Goal: Task Accomplishment & Management: Manage account settings

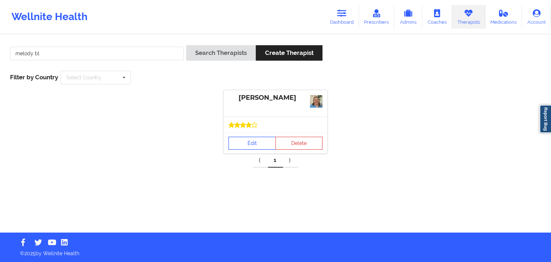
click at [243, 144] on link "Edit" at bounding box center [252, 143] width 47 height 13
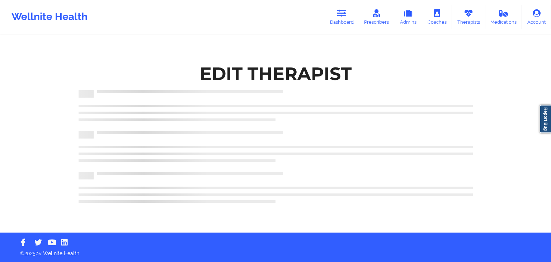
click at [551, 94] on html "Wellnite Health Dashboard Prescribers Admins Coaches Therapists Medications Acc…" at bounding box center [275, 131] width 551 height 262
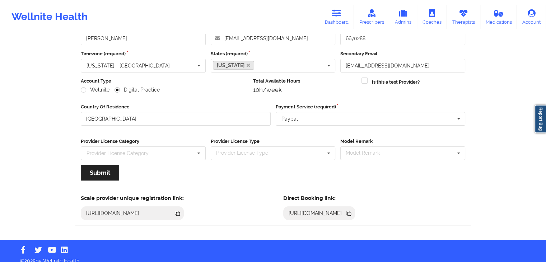
scroll to position [60, 0]
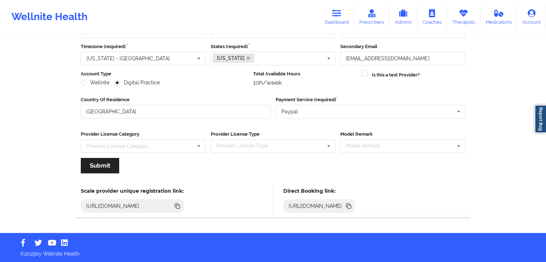
click at [350, 204] on icon at bounding box center [348, 206] width 4 height 4
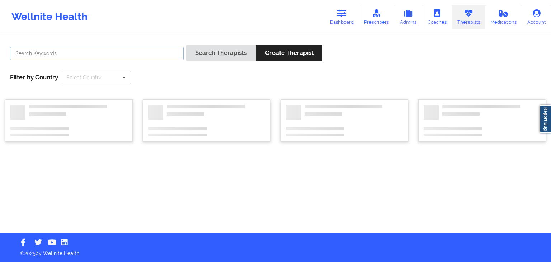
click at [105, 52] on input "text" at bounding box center [97, 54] width 174 height 14
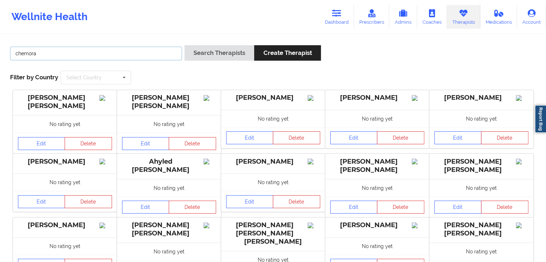
click at [185, 45] on button "Search Therapists" at bounding box center [220, 52] width 70 height 15
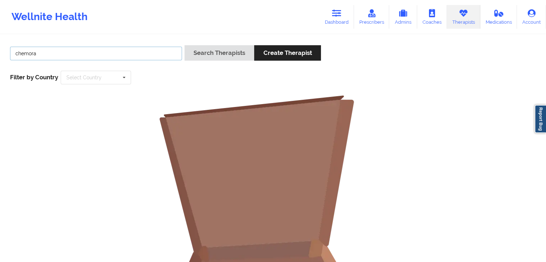
click at [185, 45] on button "Search Therapists" at bounding box center [220, 52] width 70 height 15
click at [23, 53] on input "chemora" at bounding box center [96, 54] width 172 height 14
type input "chermora"
click at [185, 45] on button "Search Therapists" at bounding box center [220, 52] width 70 height 15
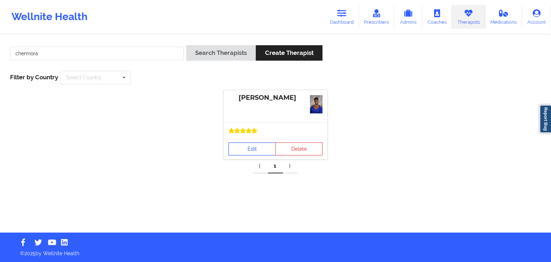
click at [244, 151] on link "Edit" at bounding box center [252, 149] width 47 height 13
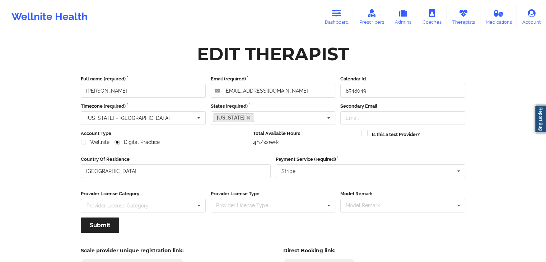
scroll to position [60, 0]
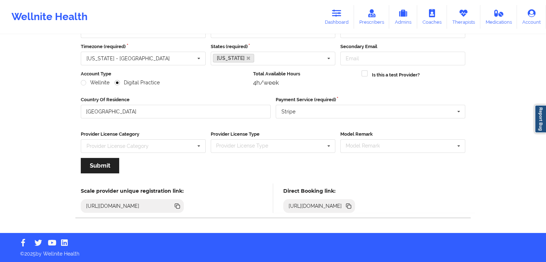
click at [351, 206] on icon at bounding box center [350, 207] width 4 height 4
click at [325, 7] on link "Dashboard" at bounding box center [337, 17] width 34 height 24
click at [344, 19] on link "Dashboard" at bounding box center [337, 17] width 34 height 24
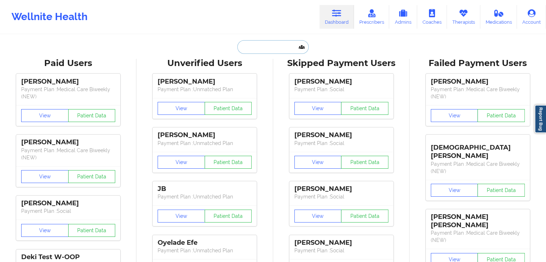
click at [258, 48] on input "text" at bounding box center [272, 47] width 71 height 14
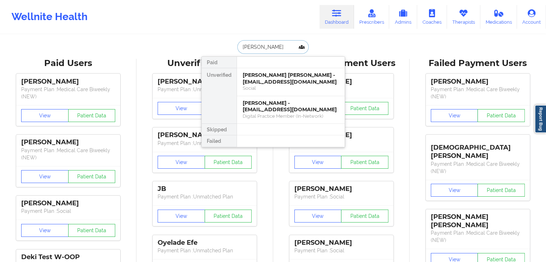
type input "patricia de"
click at [273, 88] on div "Social" at bounding box center [291, 88] width 96 height 6
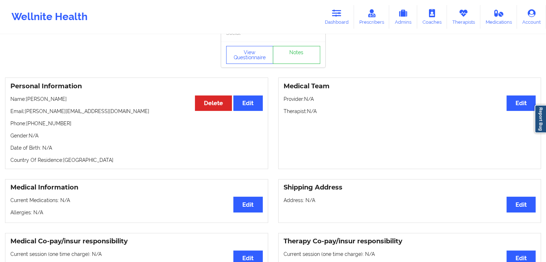
scroll to position [24, 0]
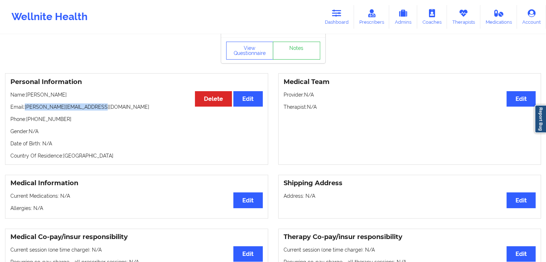
drag, startPoint x: 25, startPoint y: 109, endPoint x: 94, endPoint y: 109, distance: 69.3
click at [94, 109] on p "Email: patricia.deleon77@yahoo.com" at bounding box center [136, 106] width 252 height 7
copy p "patricia.deleon77@yahoo.com"
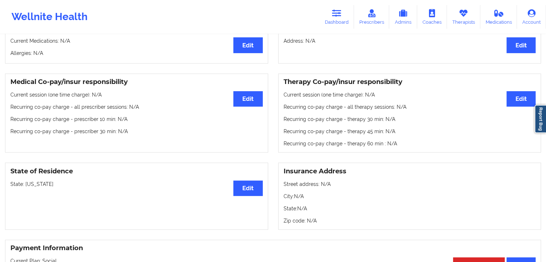
scroll to position [182, 0]
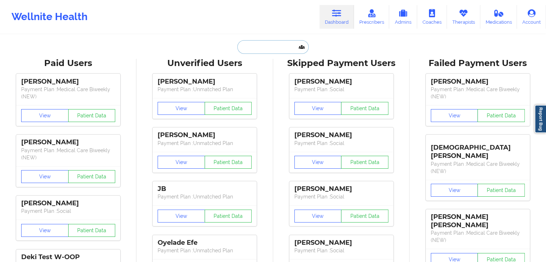
click at [256, 46] on input "text" at bounding box center [272, 47] width 71 height 14
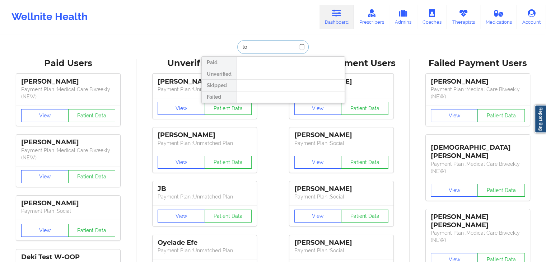
type input "l"
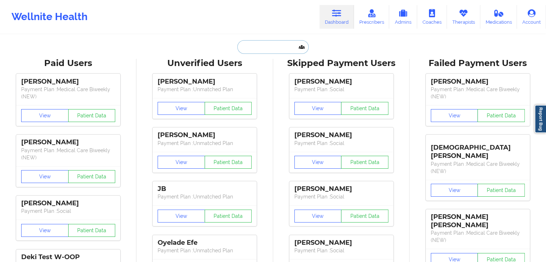
paste input "jleon0581@gmail.com"
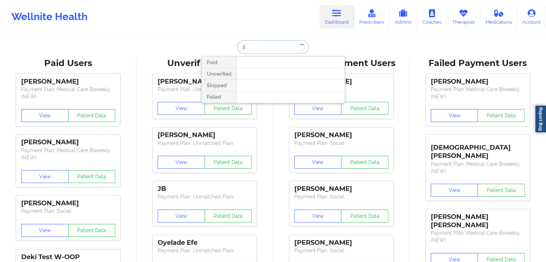
type input "j"
type input "michah"
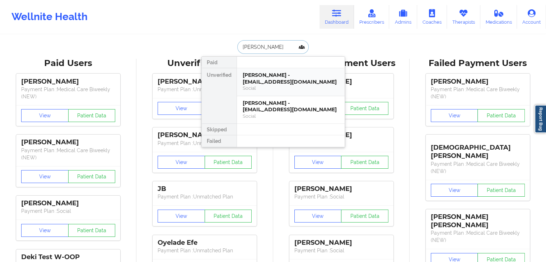
click at [268, 80] on div "Michah Wallace - steampunk_us@yahoo.com" at bounding box center [291, 78] width 96 height 13
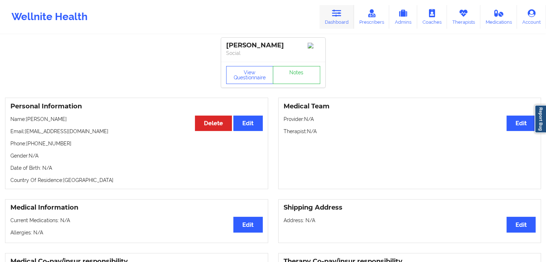
click at [341, 13] on icon at bounding box center [336, 13] width 9 height 8
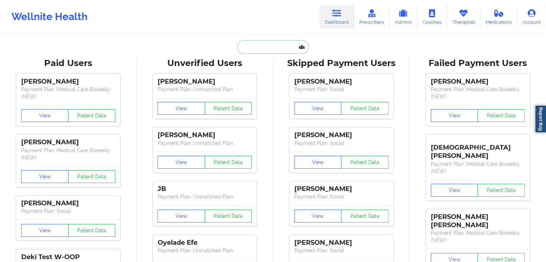
click at [271, 49] on input "text" at bounding box center [272, 47] width 71 height 14
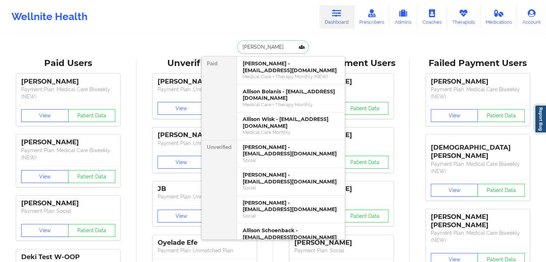
type input "allison hy"
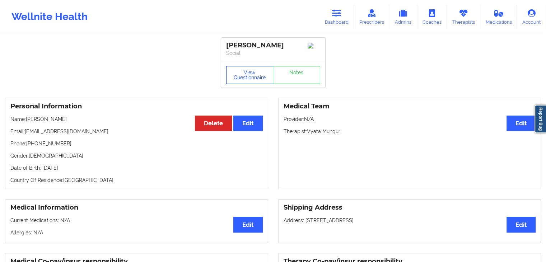
click at [253, 80] on button "View Questionnaire" at bounding box center [249, 75] width 47 height 18
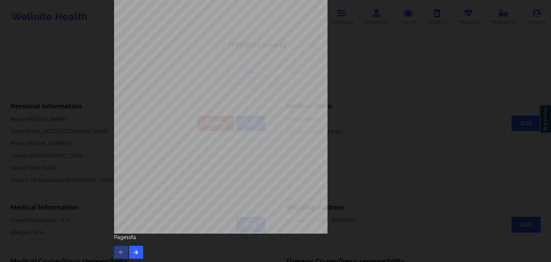
scroll to position [80, 0]
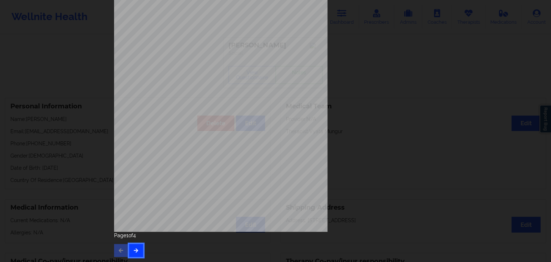
click at [136, 250] on icon "button" at bounding box center [136, 250] width 6 height 4
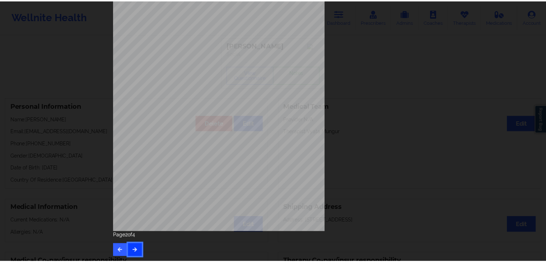
scroll to position [0, 0]
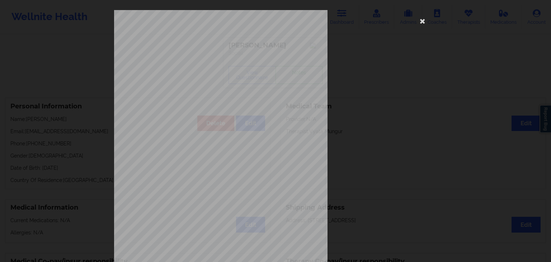
click at [414, 23] on div "commercial Insurance Member ID for patient 103009536 Insurance company name det…" at bounding box center [275, 161] width 323 height 302
click at [421, 23] on icon at bounding box center [422, 20] width 11 height 11
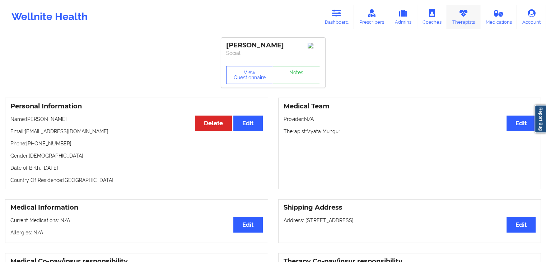
click at [455, 23] on link "Therapists" at bounding box center [463, 17] width 33 height 24
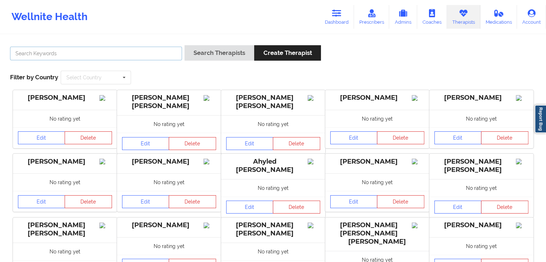
click at [139, 56] on input "text" at bounding box center [96, 54] width 172 height 14
type input "alexandria bailey"
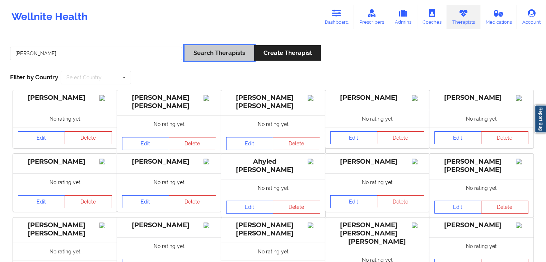
click at [191, 60] on button "Search Therapists" at bounding box center [220, 52] width 70 height 15
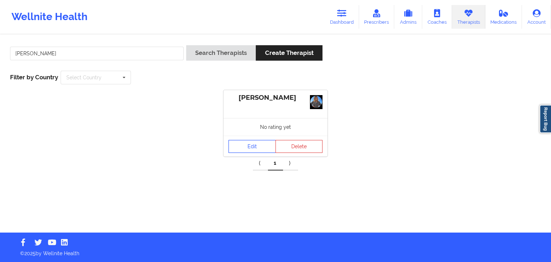
click at [252, 143] on link "Edit" at bounding box center [252, 146] width 47 height 13
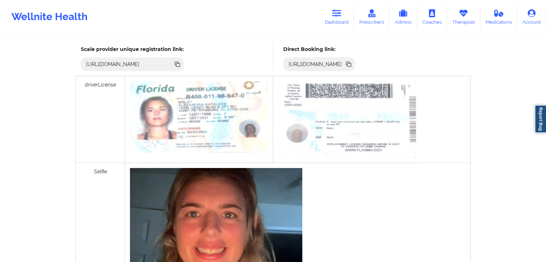
scroll to position [92, 0]
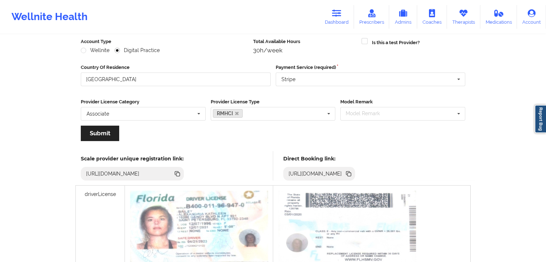
click at [353, 173] on icon at bounding box center [349, 174] width 8 height 8
click at [351, 174] on icon at bounding box center [350, 175] width 4 height 4
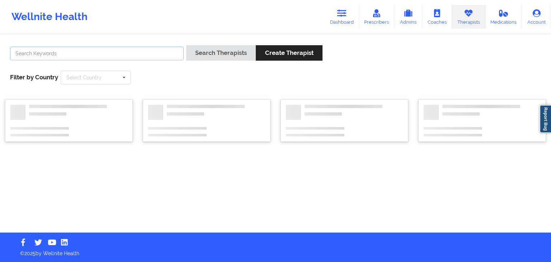
click at [89, 55] on input "text" at bounding box center [97, 54] width 174 height 14
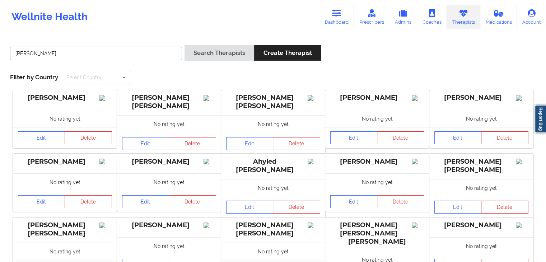
type input "shamshad haider"
click at [197, 53] on button "Search Therapists" at bounding box center [220, 52] width 70 height 15
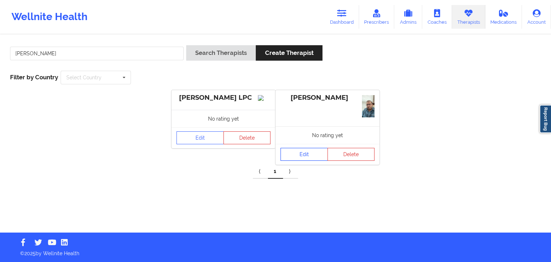
click at [307, 155] on link "Edit" at bounding box center [304, 154] width 47 height 13
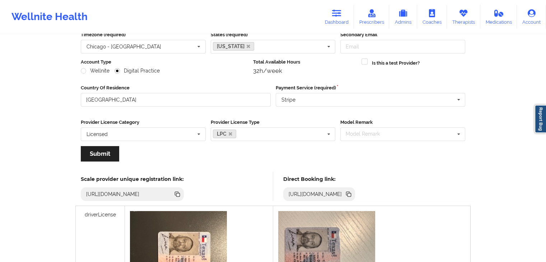
scroll to position [77, 0]
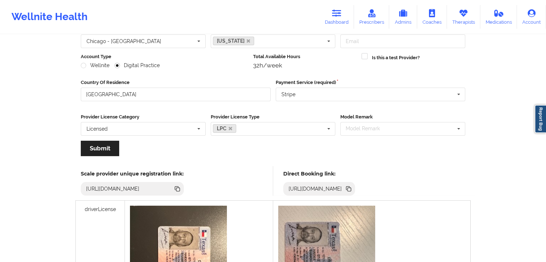
click at [351, 188] on icon at bounding box center [350, 190] width 4 height 4
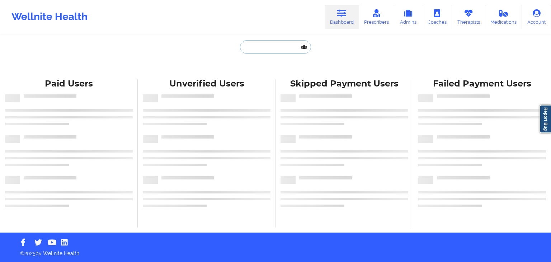
click at [249, 47] on input "text" at bounding box center [275, 47] width 71 height 14
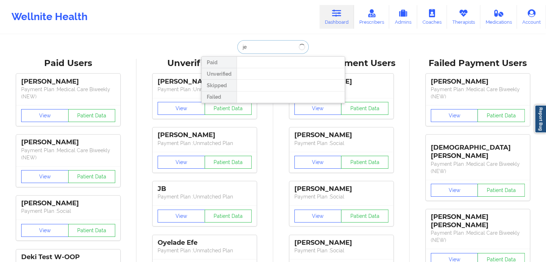
type input "j"
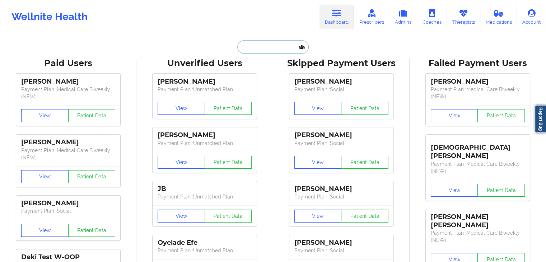
paste input "[PERSON_NAME][EMAIL_ADDRESS][PERSON_NAME][DOMAIN_NAME]"
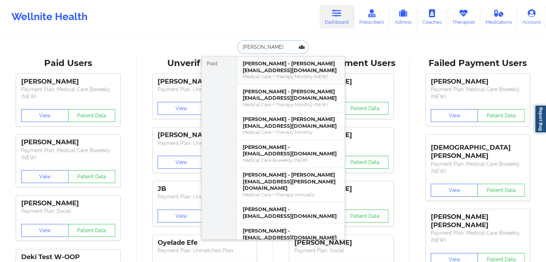
type input "[PERSON_NAME]"
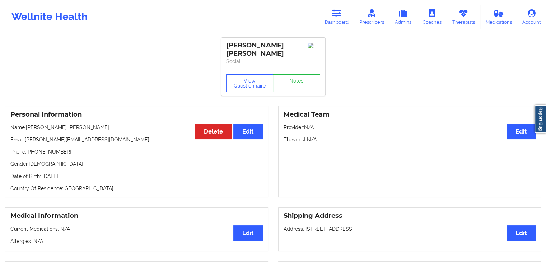
click at [250, 73] on div "View Questionnaire Notes" at bounding box center [273, 83] width 104 height 26
click at [254, 84] on button "View Questionnaire" at bounding box center [249, 83] width 47 height 18
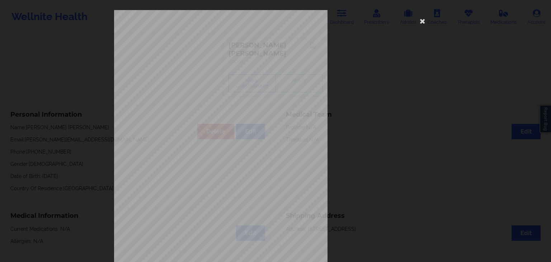
click at [453, 116] on div "[STREET_ADDRESS] What state do you live in ? [US_STATE] Full Name [PERSON_NAME]…" at bounding box center [275, 131] width 551 height 262
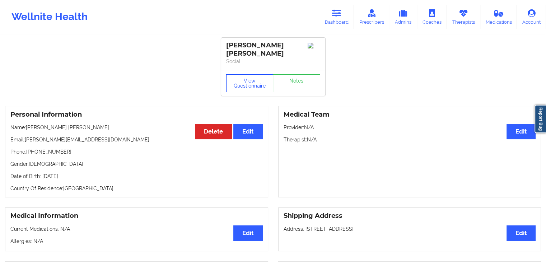
click at [248, 84] on button "View Questionnaire" at bounding box center [249, 83] width 47 height 18
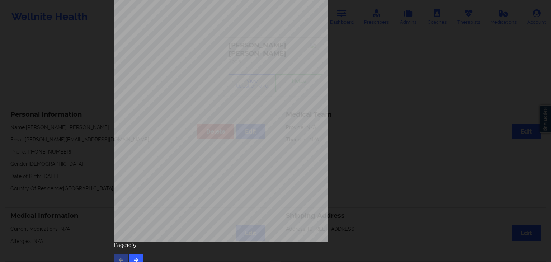
scroll to position [80, 0]
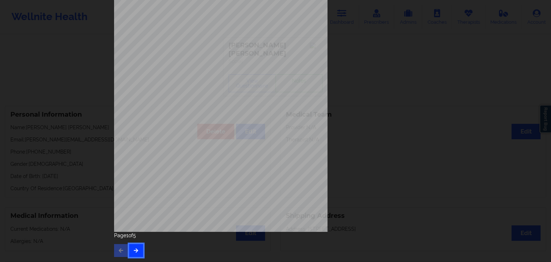
click at [135, 253] on button "button" at bounding box center [136, 250] width 14 height 13
click at [140, 248] on button "button" at bounding box center [136, 250] width 14 height 13
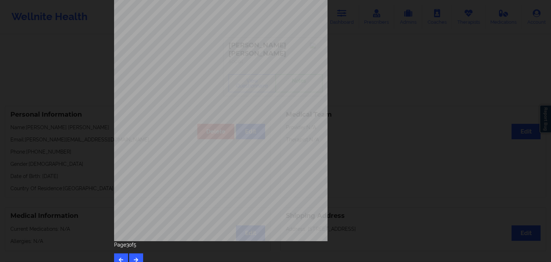
scroll to position [72, 0]
click at [132, 256] on button "button" at bounding box center [136, 259] width 14 height 13
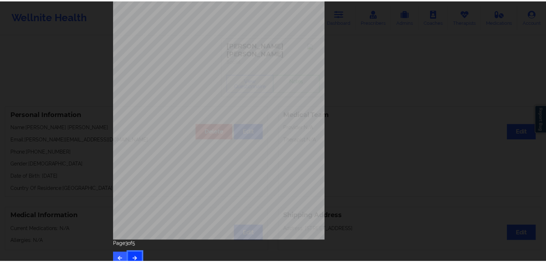
scroll to position [0, 0]
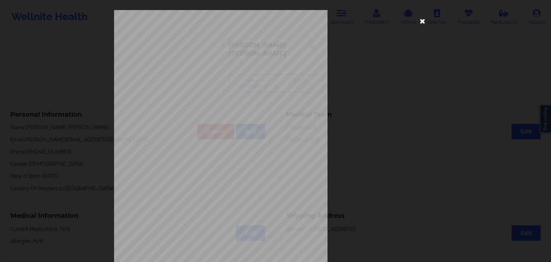
click at [417, 24] on icon at bounding box center [422, 20] width 11 height 11
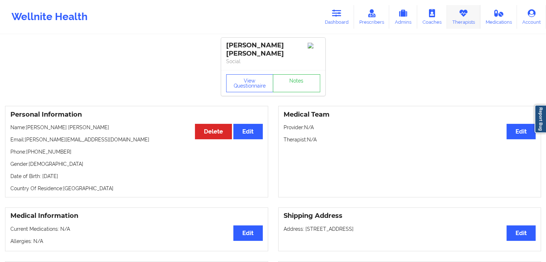
click at [464, 8] on link "Therapists" at bounding box center [463, 17] width 33 height 24
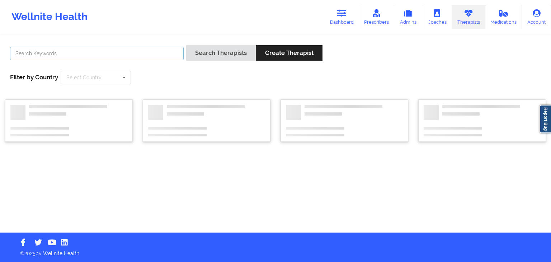
click at [145, 48] on input "text" at bounding box center [97, 54] width 174 height 14
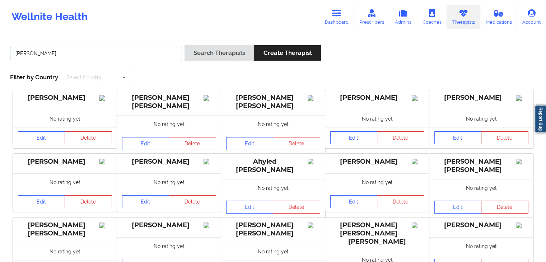
click at [185, 45] on button "Search Therapists" at bounding box center [220, 52] width 70 height 15
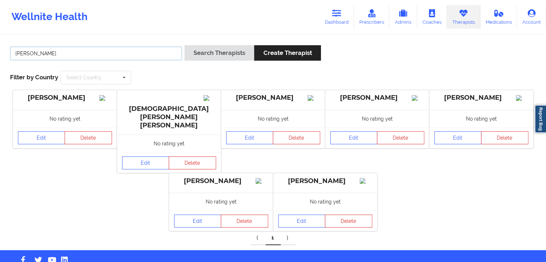
click at [159, 56] on input "[PERSON_NAME]" at bounding box center [96, 54] width 172 height 14
type input "[PERSON_NAME]"
click at [185, 45] on button "Search Therapists" at bounding box center [220, 52] width 70 height 15
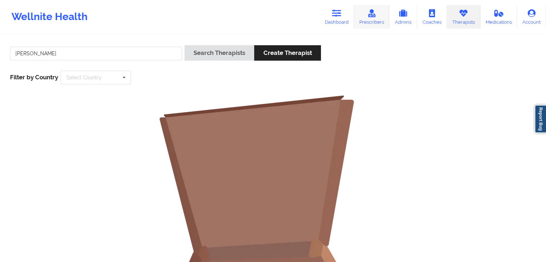
click at [369, 18] on link "Prescribers" at bounding box center [372, 17] width 36 height 24
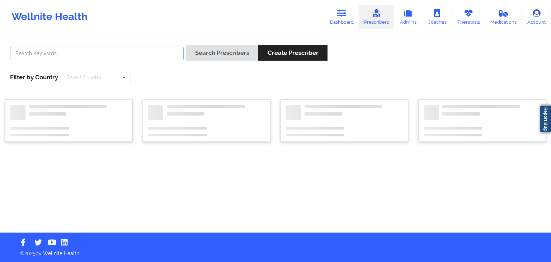
click at [148, 57] on input "text" at bounding box center [97, 54] width 174 height 14
type input "[PERSON_NAME]"
click at [186, 45] on button "Search Prescribers" at bounding box center [222, 52] width 72 height 15
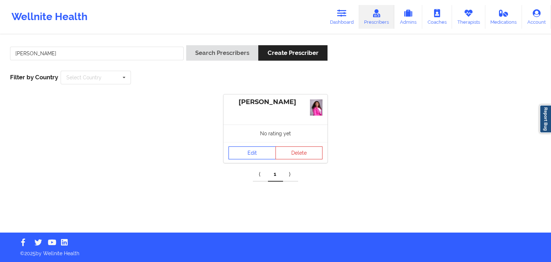
click at [249, 150] on link "Edit" at bounding box center [252, 152] width 47 height 13
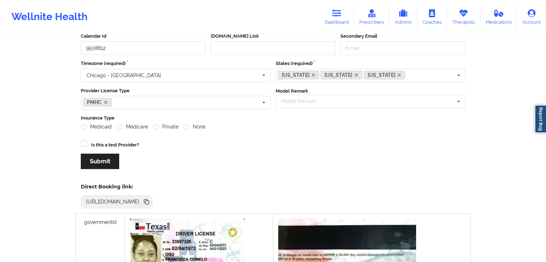
scroll to position [65, 0]
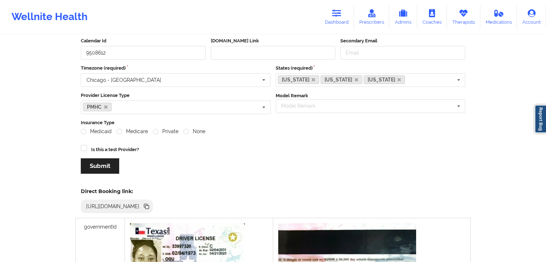
click at [149, 205] on icon at bounding box center [147, 207] width 4 height 4
click at [461, 18] on link "Therapists" at bounding box center [463, 17] width 33 height 24
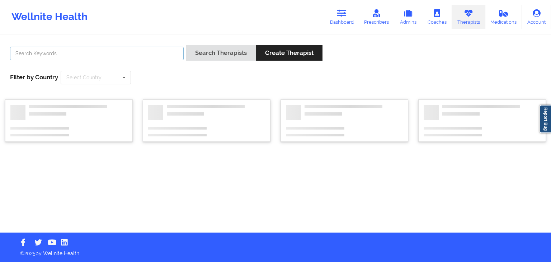
click at [24, 53] on input "text" at bounding box center [97, 54] width 174 height 14
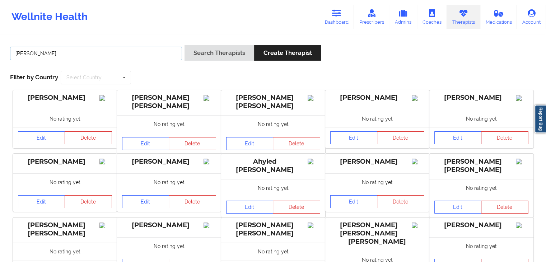
click at [185, 45] on button "Search Therapists" at bounding box center [220, 52] width 70 height 15
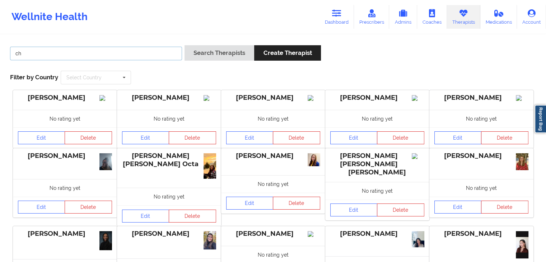
type input "c"
type input "[PERSON_NAME]"
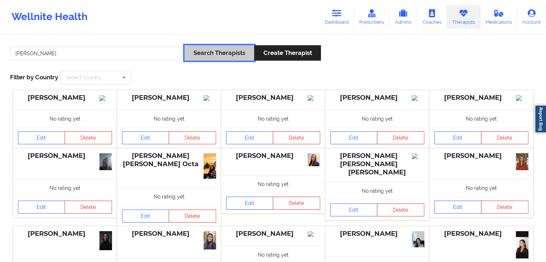
click at [193, 59] on button "Search Therapists" at bounding box center [220, 52] width 70 height 15
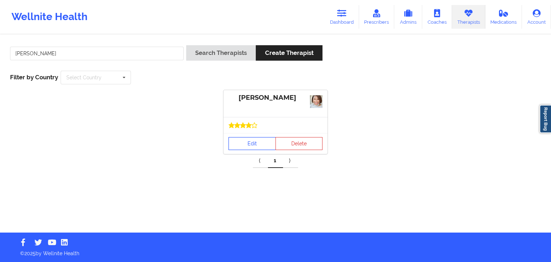
click at [239, 143] on link "Edit" at bounding box center [252, 143] width 47 height 13
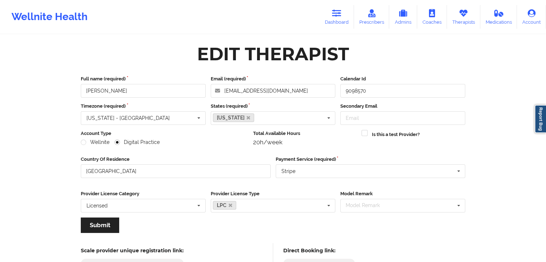
scroll to position [60, 0]
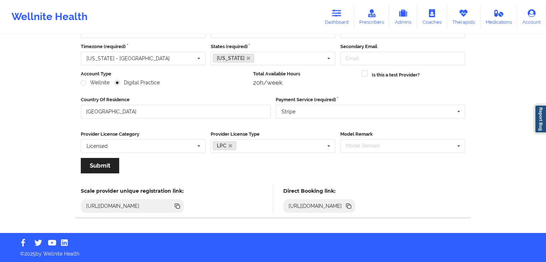
click at [350, 204] on icon at bounding box center [348, 206] width 4 height 4
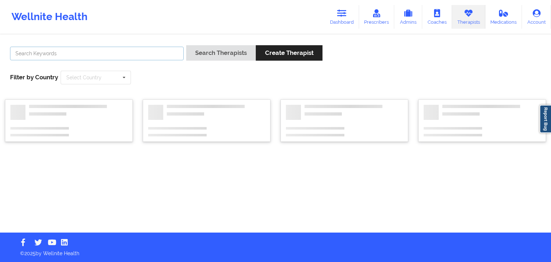
click at [112, 51] on input "text" at bounding box center [97, 54] width 174 height 14
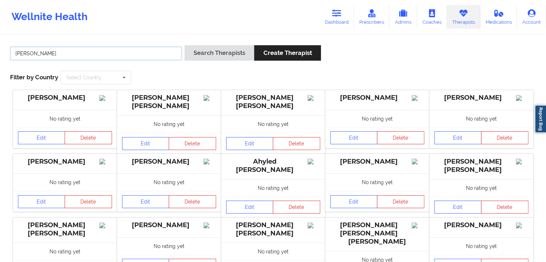
type input "[PERSON_NAME]"
click at [185, 45] on button "Search Therapists" at bounding box center [220, 52] width 70 height 15
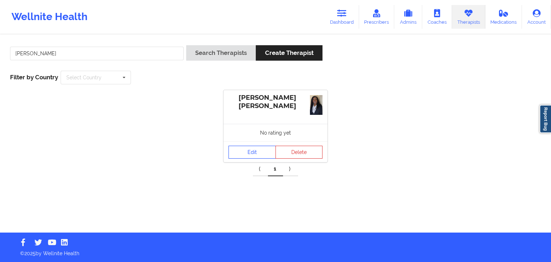
click at [246, 138] on div "No rating yet" at bounding box center [276, 133] width 104 height 18
click at [248, 150] on link "Edit" at bounding box center [252, 152] width 47 height 13
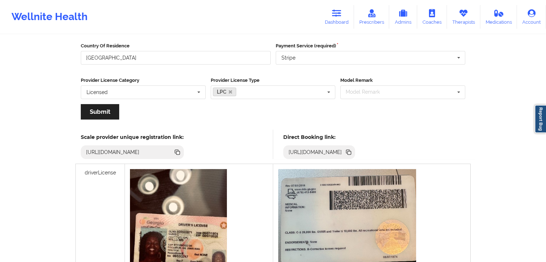
scroll to position [117, 0]
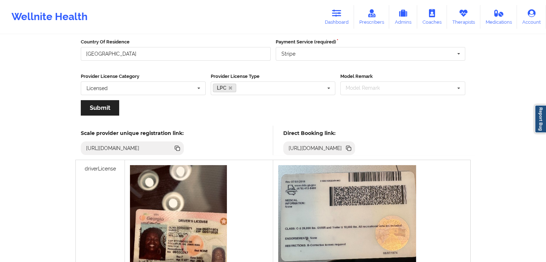
click at [351, 147] on icon at bounding box center [350, 149] width 4 height 4
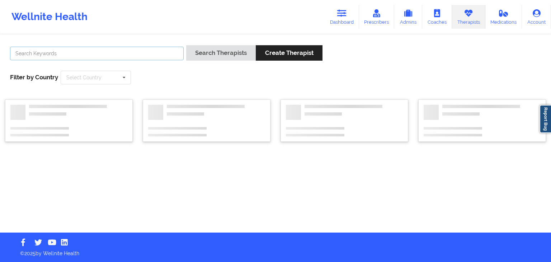
click at [148, 60] on input "text" at bounding box center [97, 54] width 174 height 14
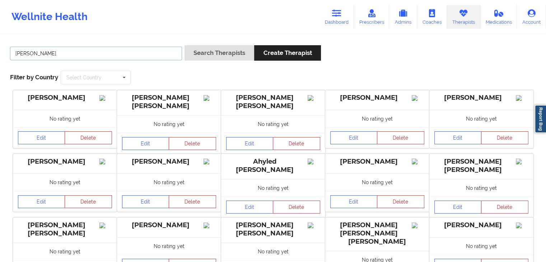
type input "[PERSON_NAME]"
click at [185, 45] on button "Search Therapists" at bounding box center [220, 52] width 70 height 15
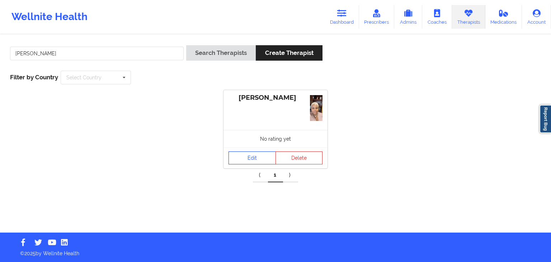
click at [242, 160] on link "Edit" at bounding box center [252, 158] width 47 height 13
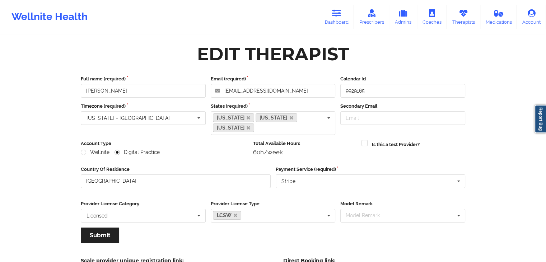
scroll to position [60, 0]
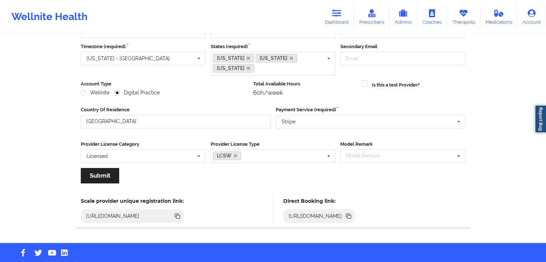
click at [353, 212] on icon at bounding box center [349, 216] width 8 height 8
click at [339, 17] on icon at bounding box center [336, 13] width 9 height 8
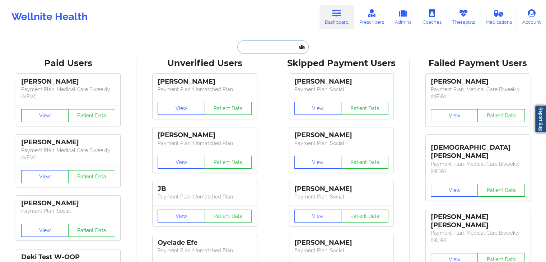
click at [249, 45] on input "text" at bounding box center [272, 47] width 71 height 14
type input "k"
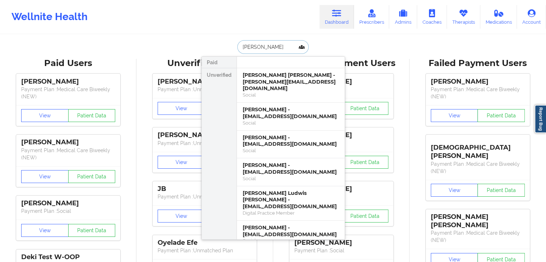
type input "[PERSON_NAME] [PERSON_NAME]"
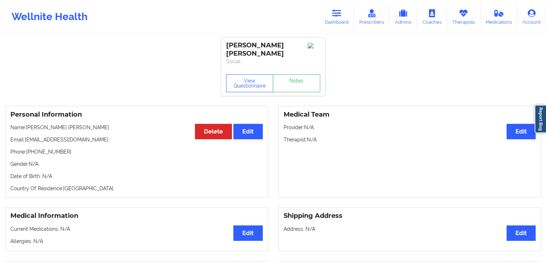
scroll to position [2, 0]
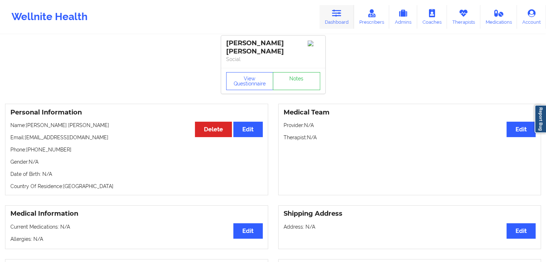
click at [335, 15] on icon at bounding box center [336, 13] width 9 height 8
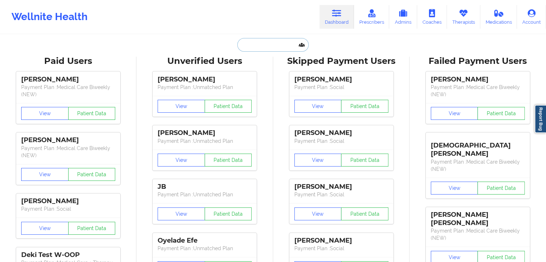
click at [241, 47] on input "text" at bounding box center [272, 45] width 71 height 14
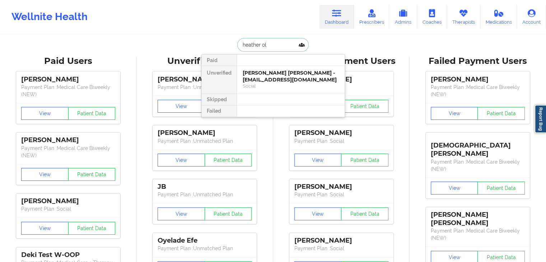
type input "[PERSON_NAME]"
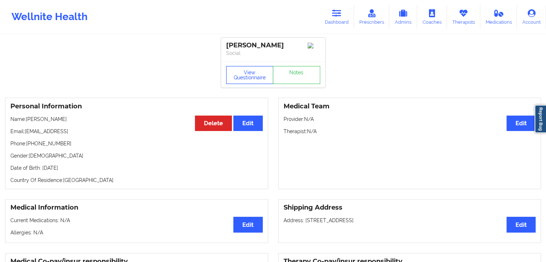
click at [247, 77] on button "View Questionnaire" at bounding box center [249, 75] width 47 height 18
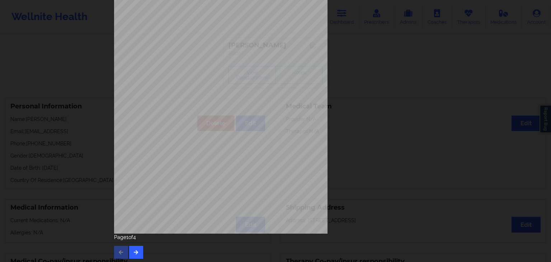
scroll to position [80, 0]
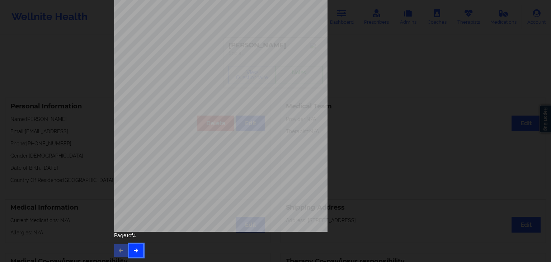
click at [139, 247] on button "button" at bounding box center [136, 250] width 14 height 13
click at [140, 249] on button "button" at bounding box center [136, 250] width 14 height 13
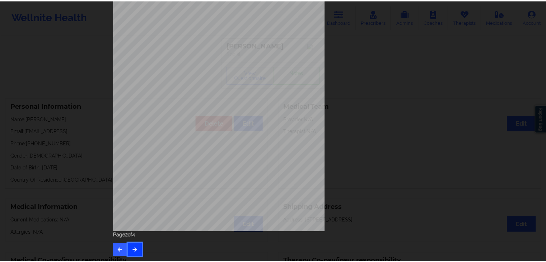
scroll to position [0, 0]
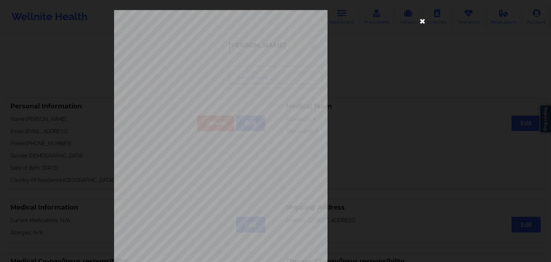
click at [419, 21] on icon at bounding box center [422, 20] width 11 height 11
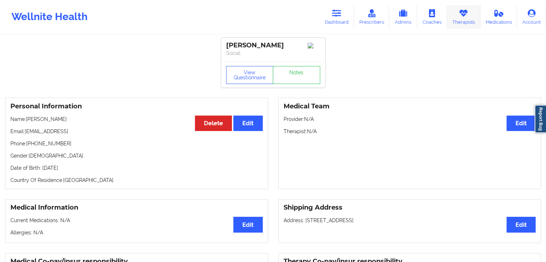
click at [458, 15] on link "Therapists" at bounding box center [463, 17] width 33 height 24
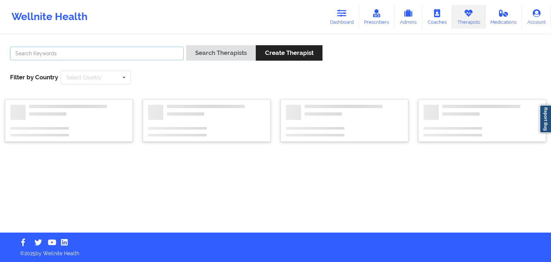
click at [138, 53] on input "text" at bounding box center [97, 54] width 174 height 14
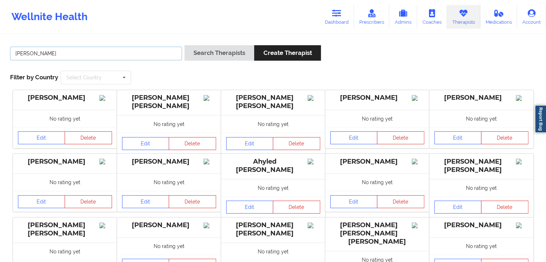
click at [185, 45] on button "Search Therapists" at bounding box center [220, 52] width 70 height 15
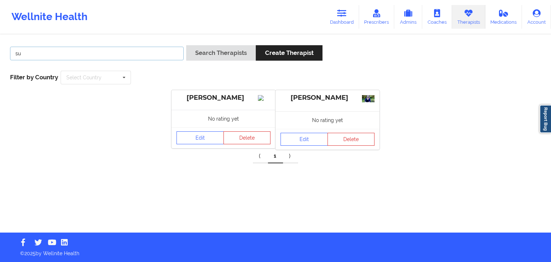
type input "s"
click at [186, 45] on button "Search Therapists" at bounding box center [221, 52] width 70 height 15
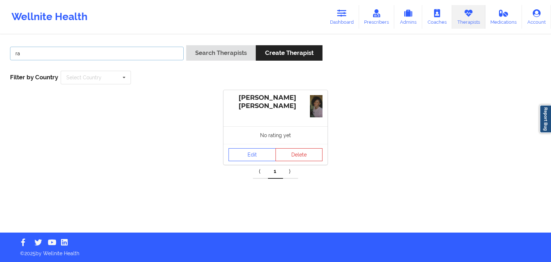
type input "r"
click at [186, 45] on button "Search Therapists" at bounding box center [221, 52] width 70 height 15
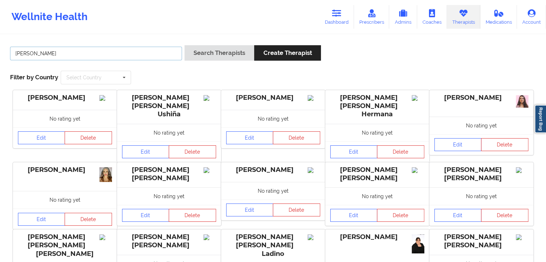
click at [185, 45] on button "Search Therapists" at bounding box center [220, 52] width 70 height 15
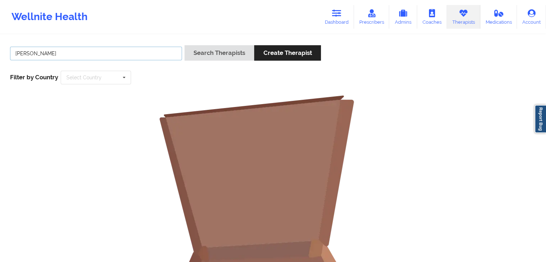
click at [185, 45] on button "Search Therapists" at bounding box center [220, 52] width 70 height 15
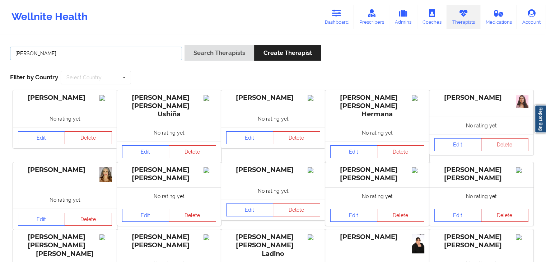
click at [185, 45] on button "Search Therapists" at bounding box center [220, 52] width 70 height 15
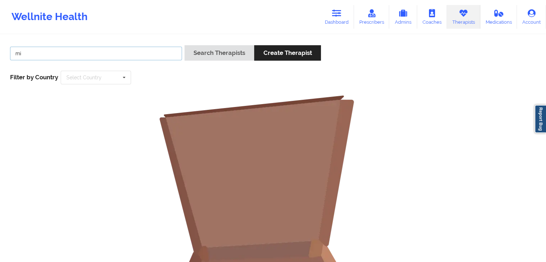
type input "m"
type input "[PERSON_NAME]"
click at [185, 45] on button "Search Therapists" at bounding box center [220, 52] width 70 height 15
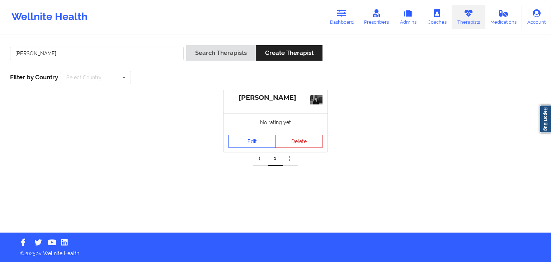
click at [242, 144] on link "Edit" at bounding box center [252, 141] width 47 height 13
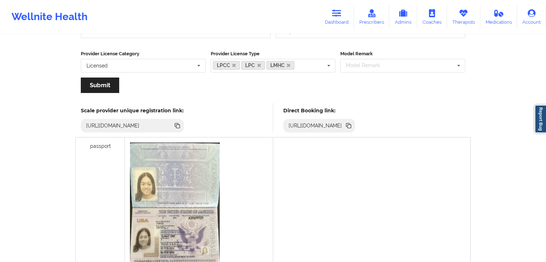
scroll to position [141, 0]
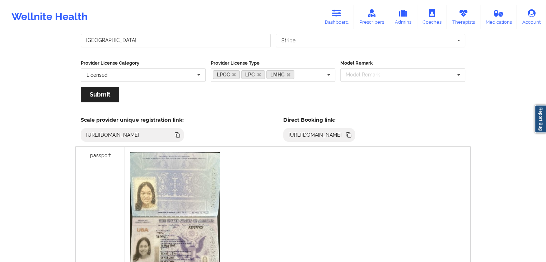
click at [351, 134] on icon at bounding box center [350, 136] width 4 height 4
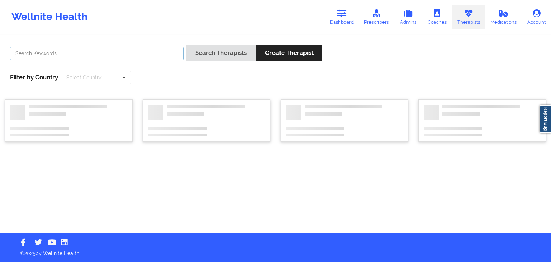
click at [103, 54] on input "text" at bounding box center [97, 54] width 174 height 14
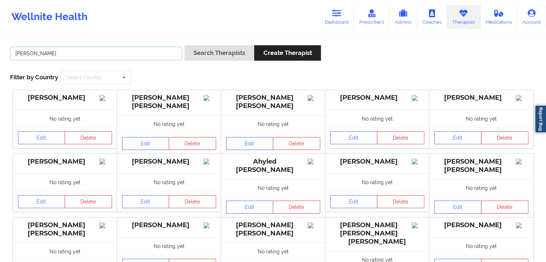
click at [185, 45] on button "Search Therapists" at bounding box center [220, 52] width 70 height 15
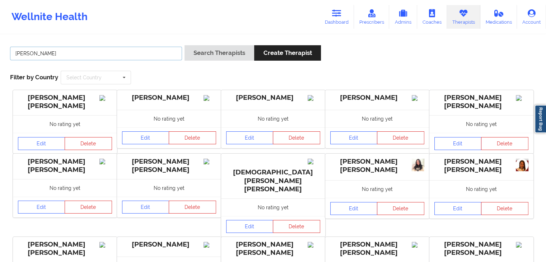
click at [185, 45] on button "Search Therapists" at bounding box center [220, 52] width 70 height 15
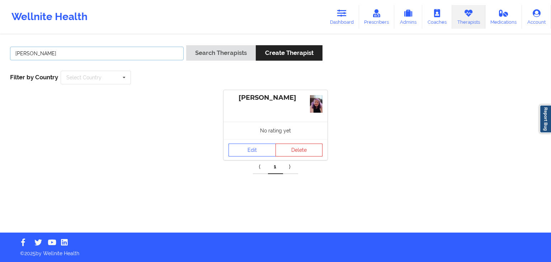
click at [136, 48] on input "[PERSON_NAME]" at bounding box center [97, 54] width 174 height 14
type input "a"
click at [186, 45] on button "Search Therapists" at bounding box center [221, 52] width 70 height 15
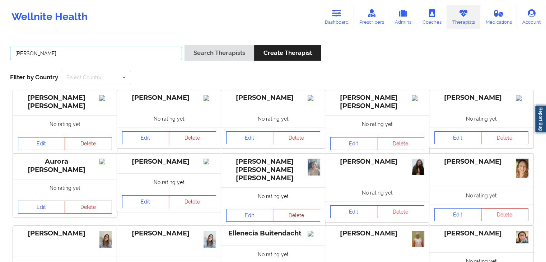
type input "[PERSON_NAME]"
click at [185, 45] on button "Search Therapists" at bounding box center [220, 52] width 70 height 15
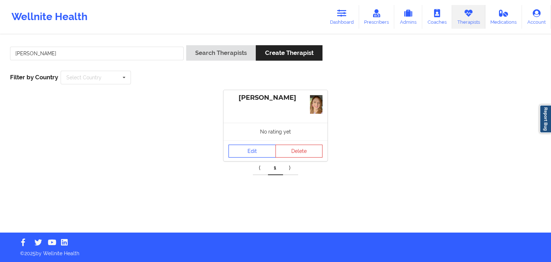
click at [247, 157] on link "Edit" at bounding box center [252, 151] width 47 height 13
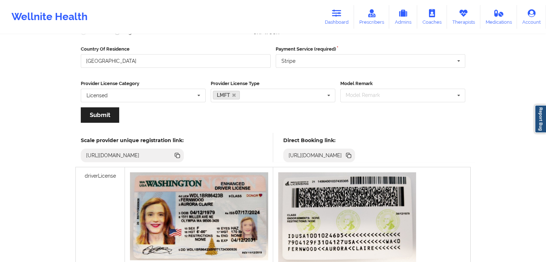
scroll to position [115, 0]
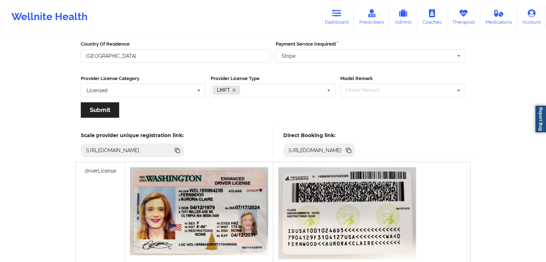
click at [350, 150] on icon at bounding box center [348, 150] width 4 height 4
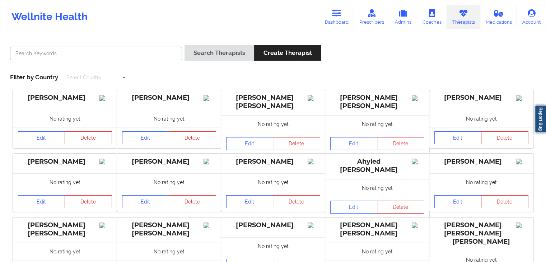
click at [123, 53] on input "text" at bounding box center [96, 54] width 172 height 14
click at [185, 45] on button "Search Therapists" at bounding box center [220, 52] width 70 height 15
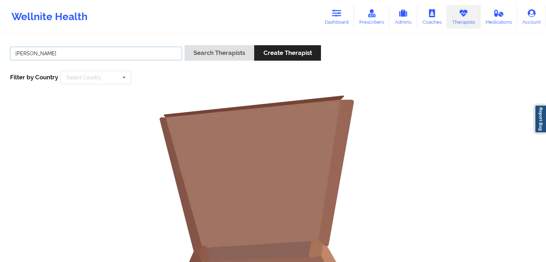
type input "[PERSON_NAME]"
click at [327, 15] on link "Dashboard" at bounding box center [337, 17] width 34 height 24
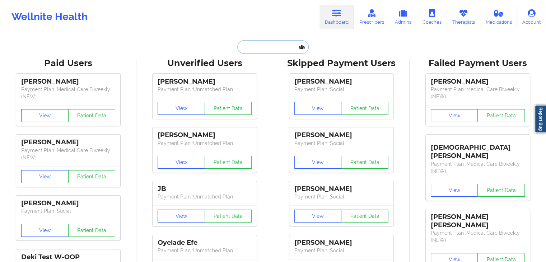
click at [250, 47] on input "text" at bounding box center [272, 47] width 71 height 14
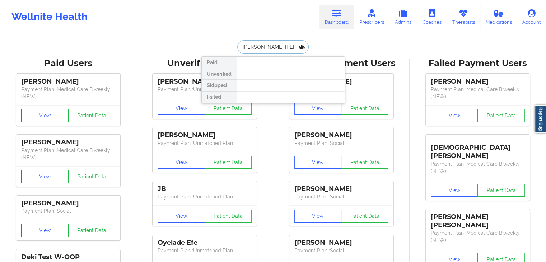
type input "[PERSON_NAME] [PERSON_NAME]"
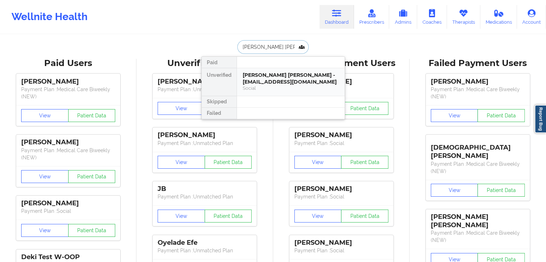
click at [261, 75] on div "[PERSON_NAME] [PERSON_NAME] - [EMAIL_ADDRESS][DOMAIN_NAME]" at bounding box center [291, 78] width 96 height 13
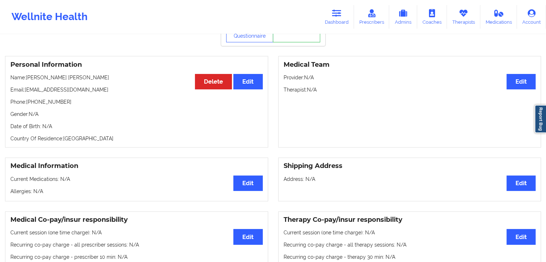
scroll to position [52, 0]
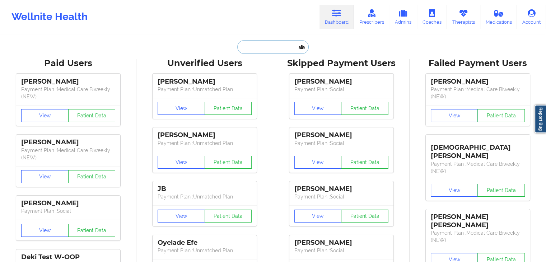
click at [258, 48] on input "text" at bounding box center [272, 47] width 71 height 14
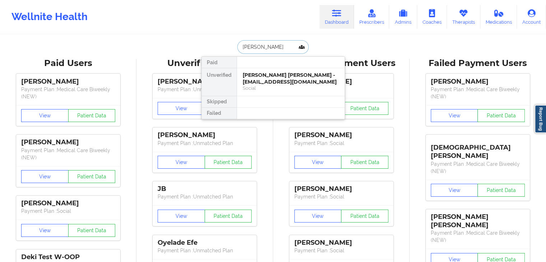
type input "[PERSON_NAME]"
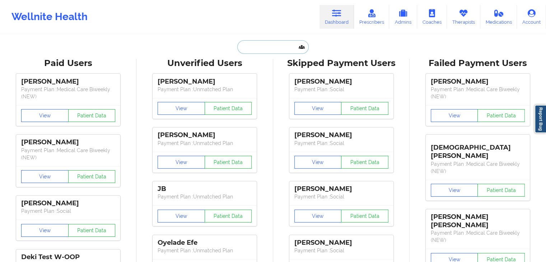
click at [273, 50] on input "text" at bounding box center [272, 47] width 71 height 14
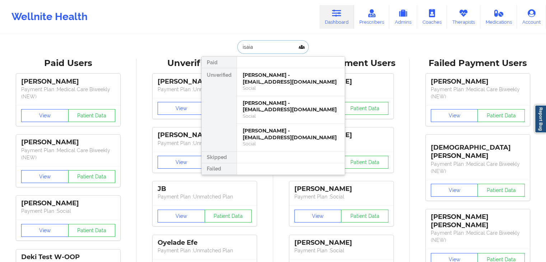
type input "[DEMOGRAPHIC_DATA]"
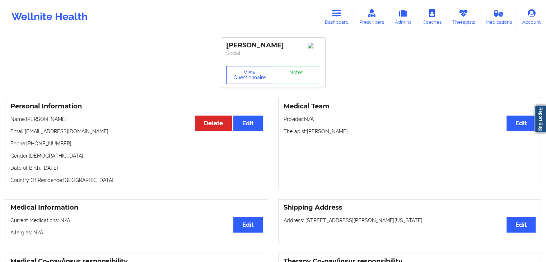
click at [253, 81] on button "View Questionnaire" at bounding box center [249, 75] width 47 height 18
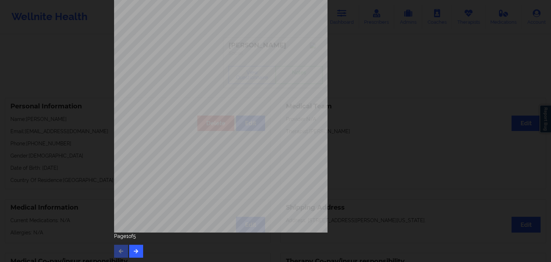
scroll to position [80, 0]
click at [136, 248] on icon "button" at bounding box center [136, 250] width 6 height 4
drag, startPoint x: 131, startPoint y: 242, endPoint x: 134, endPoint y: 249, distance: 7.1
click at [134, 249] on div "Page 2 of 5" at bounding box center [275, 244] width 323 height 25
click at [134, 249] on icon "button" at bounding box center [136, 250] width 6 height 4
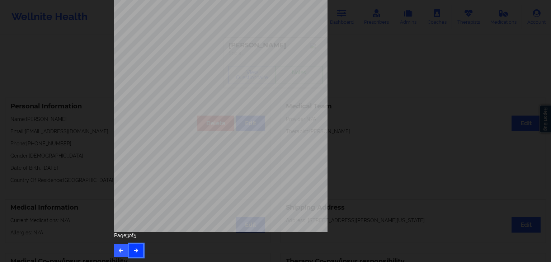
click at [138, 249] on button "button" at bounding box center [136, 250] width 14 height 13
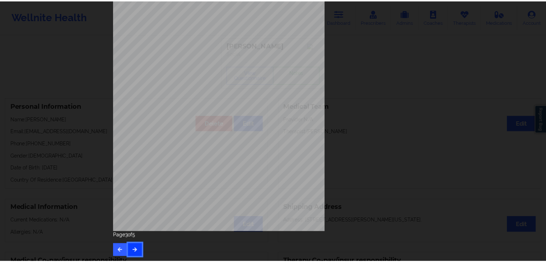
scroll to position [0, 0]
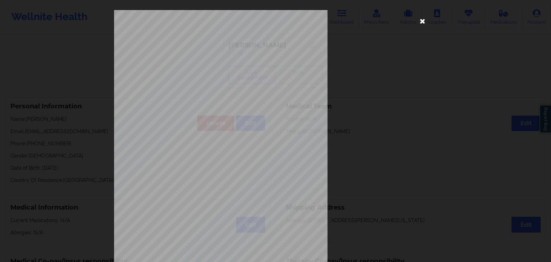
click at [421, 22] on icon at bounding box center [422, 20] width 11 height 11
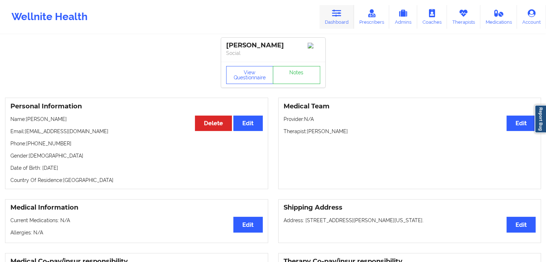
click at [331, 22] on link "Dashboard" at bounding box center [337, 17] width 34 height 24
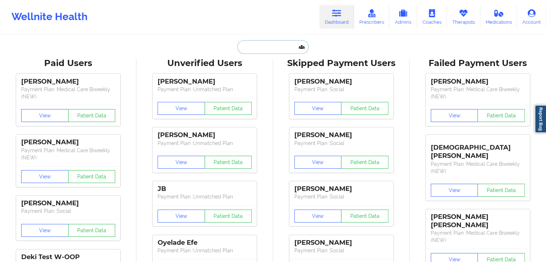
click at [283, 50] on input "text" at bounding box center [272, 47] width 71 height 14
type input "2"
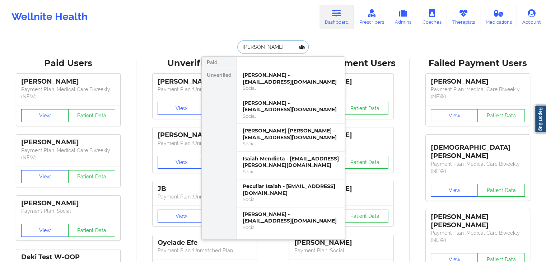
type input "[PERSON_NAME]"
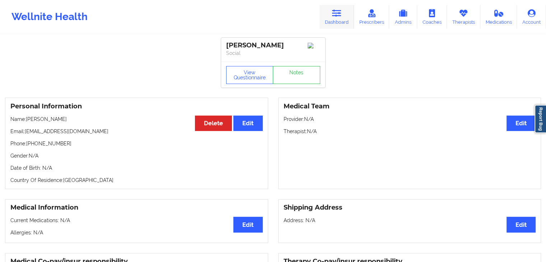
click at [339, 15] on icon at bounding box center [336, 13] width 9 height 8
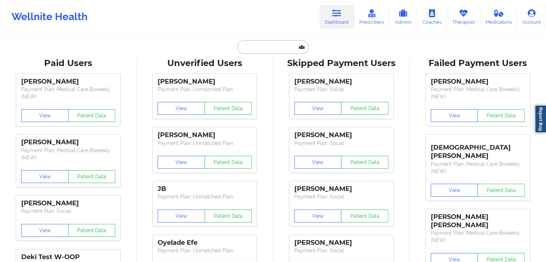
click at [270, 47] on input "text" at bounding box center [272, 47] width 71 height 14
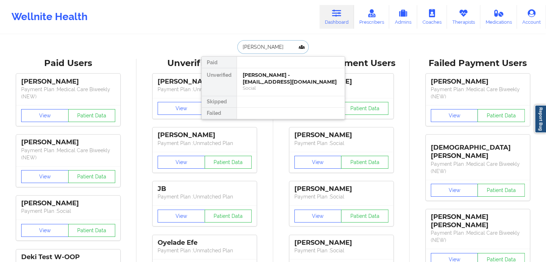
type input "[PERSON_NAME]"
click at [279, 81] on div "[PERSON_NAME] - [EMAIL_ADDRESS][DOMAIN_NAME]" at bounding box center [291, 78] width 96 height 13
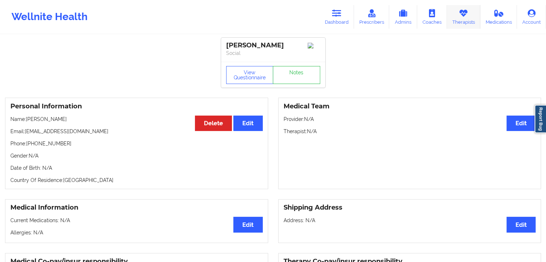
click at [467, 17] on icon at bounding box center [463, 13] width 9 height 8
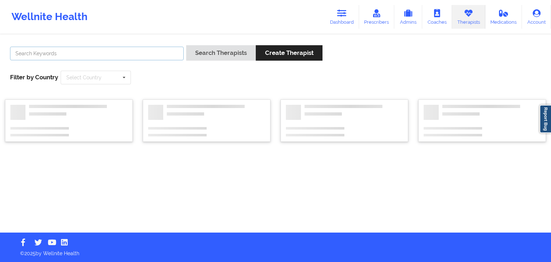
click at [109, 57] on input "text" at bounding box center [97, 54] width 174 height 14
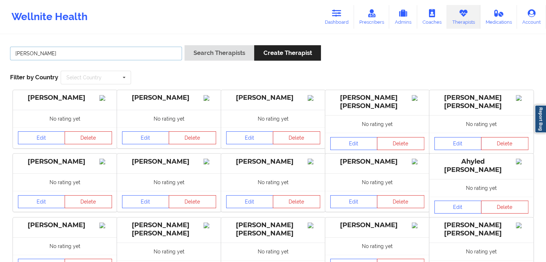
type input "[PERSON_NAME]"
click at [185, 45] on button "Search Therapists" at bounding box center [220, 52] width 70 height 15
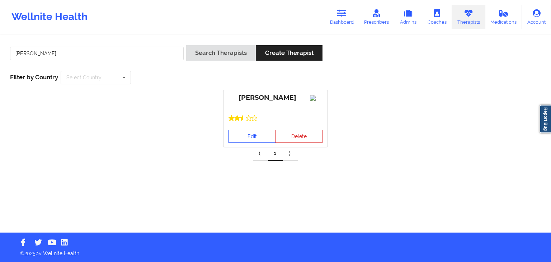
click at [244, 143] on link "Edit" at bounding box center [252, 136] width 47 height 13
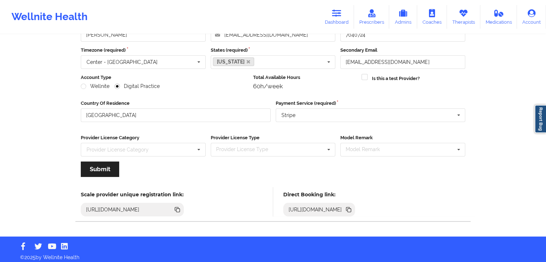
scroll to position [60, 0]
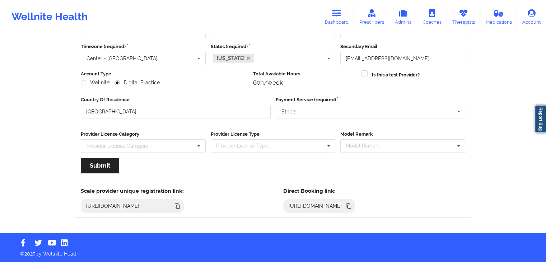
click at [353, 208] on icon at bounding box center [349, 206] width 8 height 8
drag, startPoint x: 461, startPoint y: 18, endPoint x: 281, endPoint y: 26, distance: 180.1
click at [461, 18] on link "Therapists" at bounding box center [463, 17] width 33 height 24
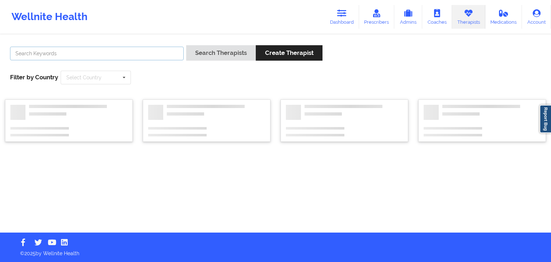
click at [148, 55] on input "text" at bounding box center [97, 54] width 174 height 14
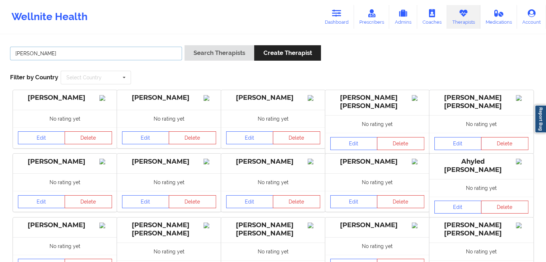
click at [185, 45] on button "Search Therapists" at bounding box center [220, 52] width 70 height 15
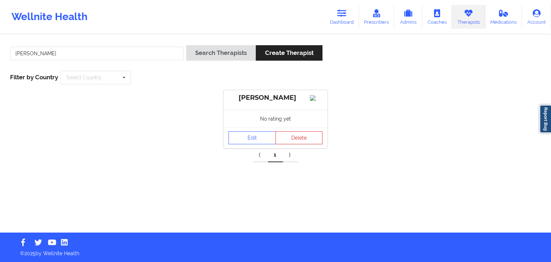
click at [112, 62] on div "[PERSON_NAME]" at bounding box center [97, 55] width 179 height 20
click at [84, 55] on input "[PERSON_NAME]" at bounding box center [97, 54] width 174 height 14
type input "si"
click at [349, 18] on link "Dashboard" at bounding box center [342, 17] width 34 height 24
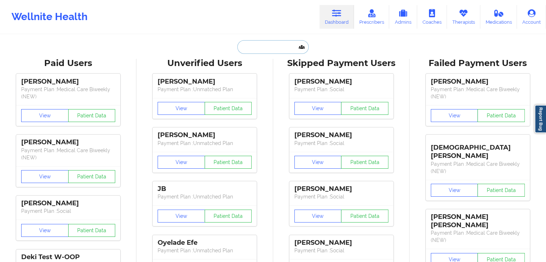
click at [257, 48] on input "text" at bounding box center [272, 47] width 71 height 14
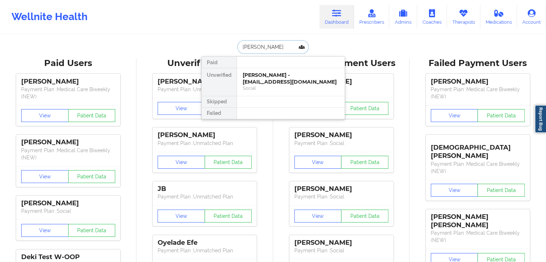
type input "[PERSON_NAME]"
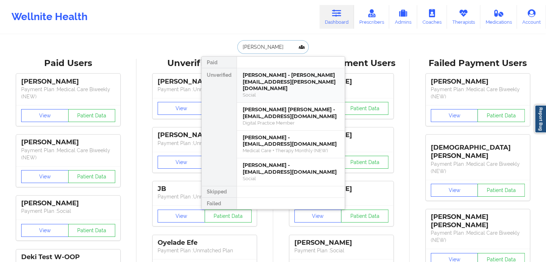
click at [261, 78] on div "[PERSON_NAME] - [PERSON_NAME][EMAIL_ADDRESS][PERSON_NAME][DOMAIN_NAME]" at bounding box center [291, 82] width 96 height 20
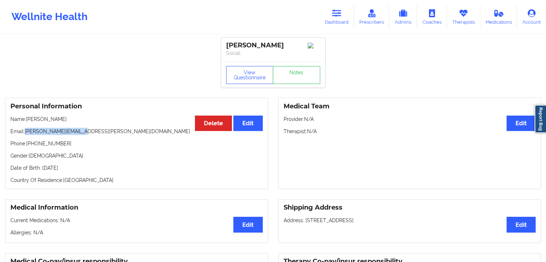
drag, startPoint x: 25, startPoint y: 133, endPoint x: 89, endPoint y: 126, distance: 64.7
click at [89, 126] on div "Personal Information Edit Delete Name: [PERSON_NAME]: [PERSON_NAME][EMAIL_ADDRE…" at bounding box center [136, 144] width 263 height 92
copy p "[PERSON_NAME][EMAIL_ADDRESS][PERSON_NAME][DOMAIN_NAME]"
drag, startPoint x: 27, startPoint y: 144, endPoint x: 65, endPoint y: 145, distance: 38.1
click at [65, 145] on p "Phone: [PHONE_NUMBER]" at bounding box center [136, 143] width 252 height 7
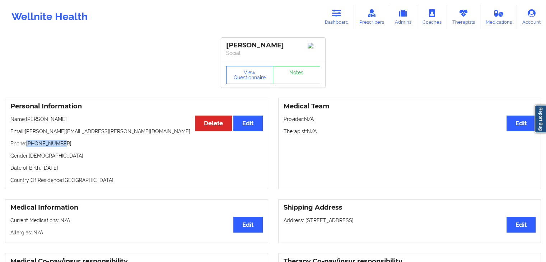
copy p "[PHONE_NUMBER]"
click at [333, 17] on icon at bounding box center [336, 13] width 9 height 8
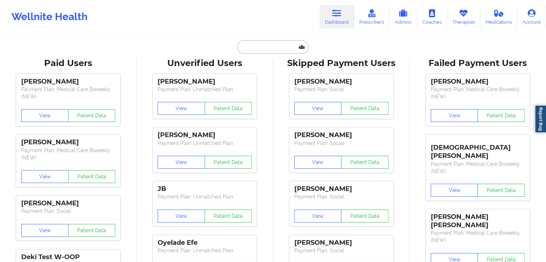
click at [253, 49] on input "text" at bounding box center [272, 47] width 71 height 14
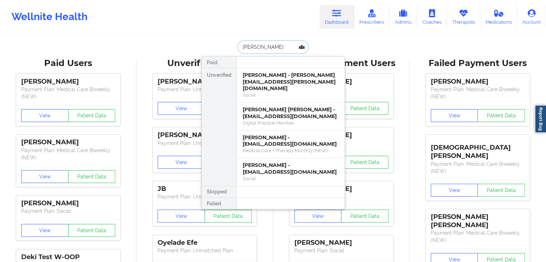
type input "[PERSON_NAME]"
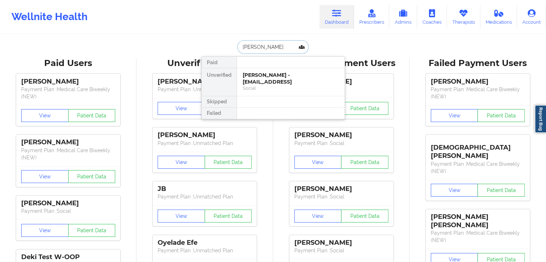
click at [261, 72] on div "[PERSON_NAME] - [EMAIL_ADDRESS]" at bounding box center [291, 78] width 96 height 13
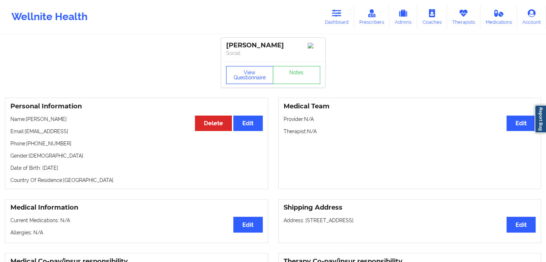
click at [241, 76] on button "View Questionnaire" at bounding box center [249, 75] width 47 height 18
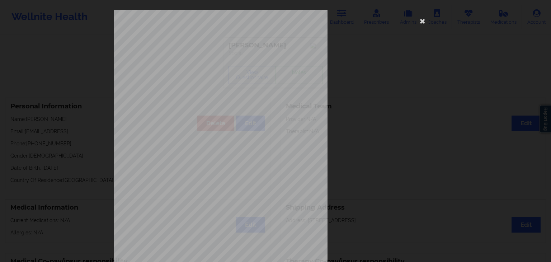
click at [330, 162] on div "[STREET_ADDRESS] What state do you live in ? [US_STATE] Full Name [PERSON_NAME]…" at bounding box center [275, 161] width 323 height 302
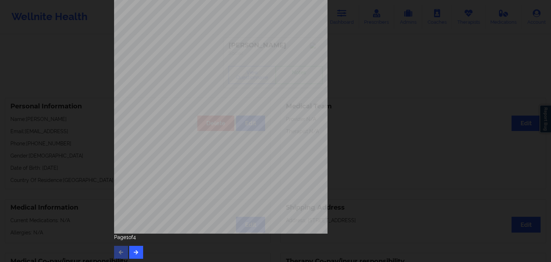
scroll to position [80, 0]
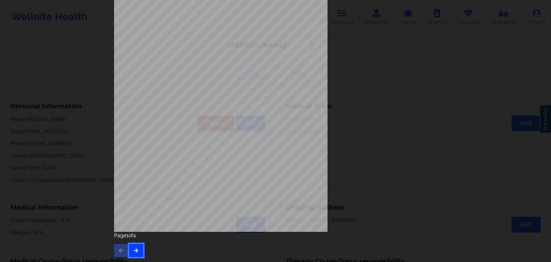
click at [136, 253] on button "button" at bounding box center [136, 250] width 14 height 13
click at [134, 253] on button "button" at bounding box center [136, 250] width 14 height 13
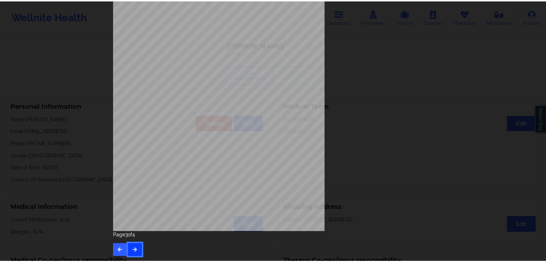
scroll to position [0, 0]
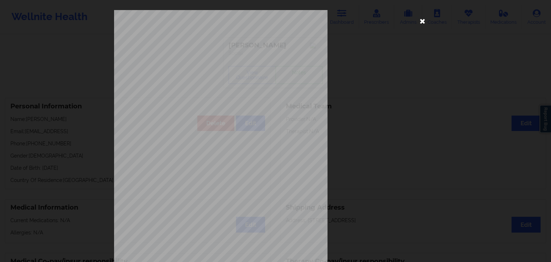
click at [418, 26] on icon at bounding box center [422, 20] width 11 height 11
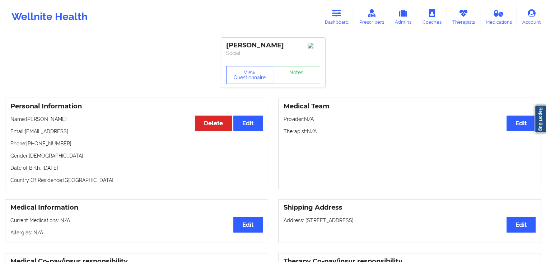
drag, startPoint x: 25, startPoint y: 134, endPoint x: 93, endPoint y: 131, distance: 68.3
click at [93, 131] on p "Email: [EMAIL_ADDRESS]" at bounding box center [136, 131] width 252 height 7
copy p "[EMAIL_ADDRESS]"
click at [77, 140] on div "Personal Information Edit Delete Name: [PERSON_NAME] Email: [EMAIL_ADDRESS] Pho…" at bounding box center [136, 144] width 263 height 92
click at [251, 76] on button "View Questionnaire" at bounding box center [249, 75] width 47 height 18
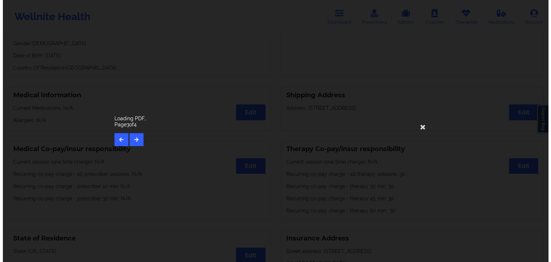
scroll to position [24, 0]
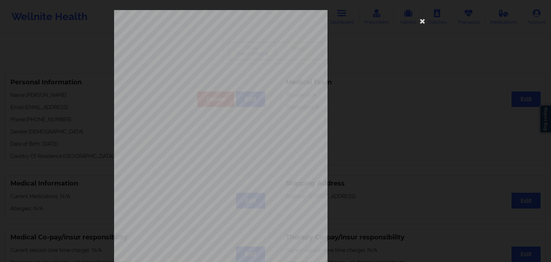
drag, startPoint x: 549, startPoint y: 67, endPoint x: 547, endPoint y: 55, distance: 11.9
click at [547, 55] on html "Wellnite Health Dashboard Prescribers Admins Coaches Therapists Medications Acc…" at bounding box center [275, 107] width 551 height 262
click at [349, 67] on div "commercial Insurance Member ID for patient 72419875901 Insurance company name d…" at bounding box center [275, 161] width 323 height 302
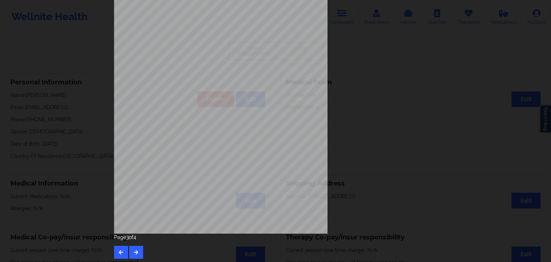
scroll to position [80, 0]
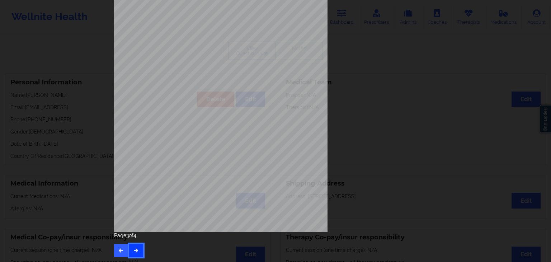
click at [133, 247] on button "button" at bounding box center [136, 250] width 14 height 13
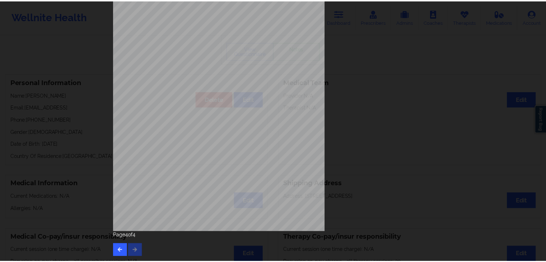
scroll to position [0, 0]
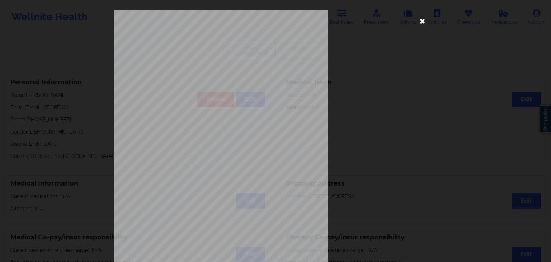
click at [423, 18] on icon at bounding box center [422, 20] width 11 height 11
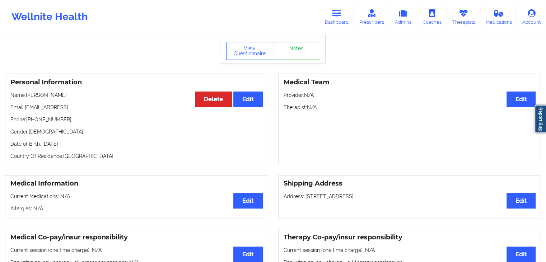
drag, startPoint x: 342, startPoint y: 23, endPoint x: 396, endPoint y: 29, distance: 55.0
click at [342, 23] on link "Dashboard" at bounding box center [337, 17] width 34 height 24
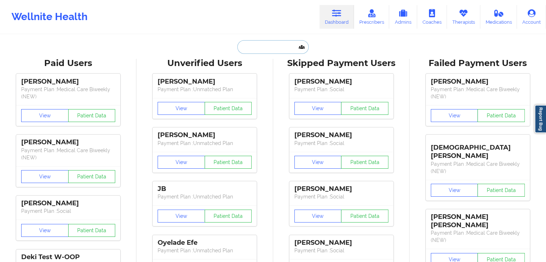
click at [246, 51] on input "text" at bounding box center [272, 47] width 71 height 14
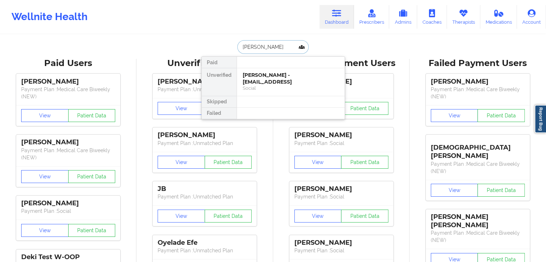
type input "[PERSON_NAME]"
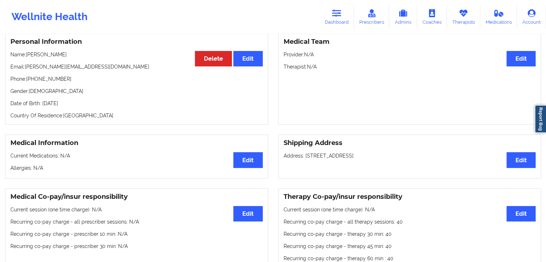
scroll to position [67, 0]
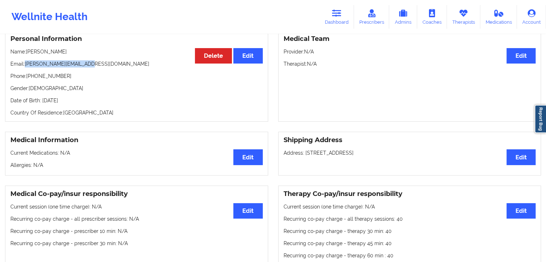
drag, startPoint x: 25, startPoint y: 65, endPoint x: 91, endPoint y: 68, distance: 65.4
click at [91, 67] on p "Email: [PERSON_NAME][EMAIL_ADDRESS][DOMAIN_NAME]" at bounding box center [136, 63] width 252 height 7
copy p "[PERSON_NAME][EMAIL_ADDRESS][DOMAIN_NAME]"
drag, startPoint x: 28, startPoint y: 76, endPoint x: 66, endPoint y: 78, distance: 38.4
click at [66, 78] on p "Phone: [PHONE_NUMBER]" at bounding box center [136, 76] width 252 height 7
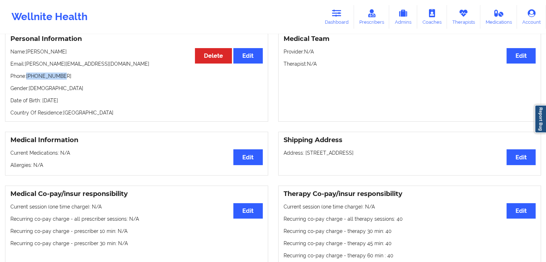
copy p "[PHONE_NUMBER]"
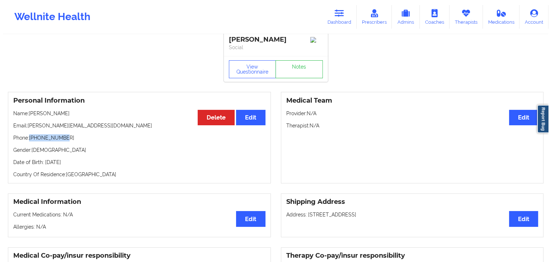
scroll to position [0, 0]
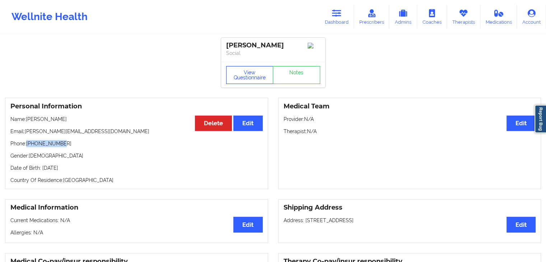
click at [251, 83] on button "View Questionnaire" at bounding box center [249, 75] width 47 height 18
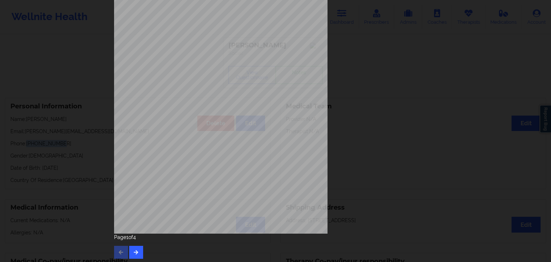
scroll to position [80, 0]
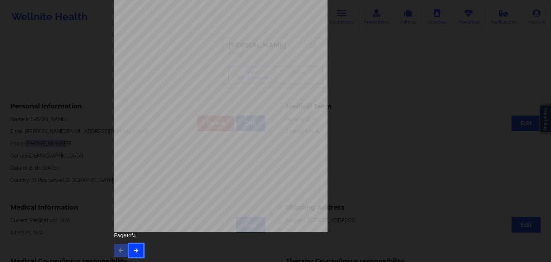
click at [135, 249] on icon "button" at bounding box center [136, 250] width 6 height 4
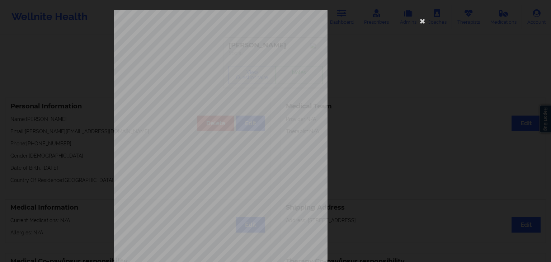
click at [221, 202] on span "have been moving a lot more than usual" at bounding box center [224, 201] width 67 height 4
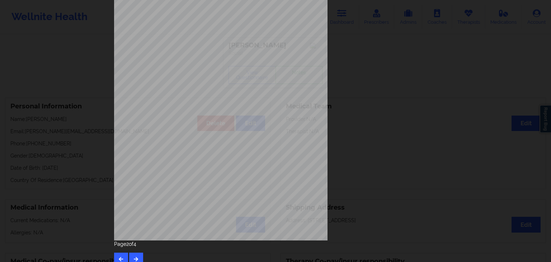
scroll to position [80, 0]
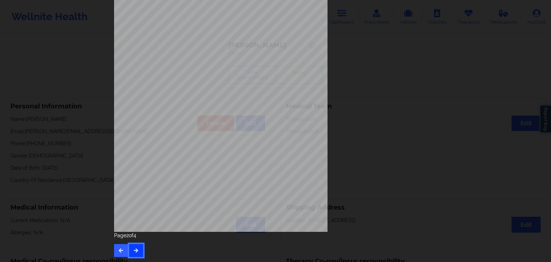
click at [137, 247] on button "button" at bounding box center [136, 250] width 14 height 13
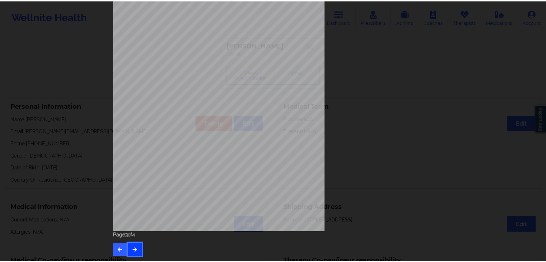
scroll to position [0, 0]
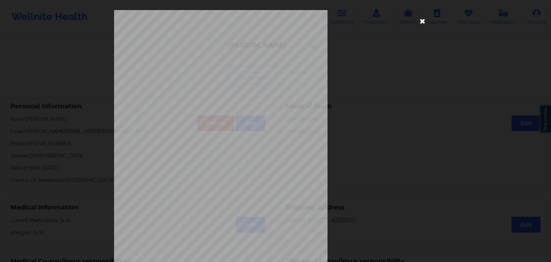
click at [421, 18] on icon at bounding box center [422, 20] width 11 height 11
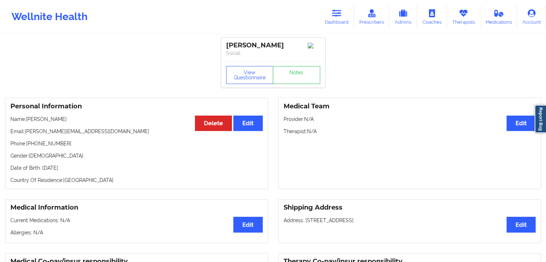
click at [63, 166] on div "Personal Information Edit Delete Name: [PERSON_NAME] Email: [PERSON_NAME][EMAIL…" at bounding box center [136, 144] width 263 height 92
drag, startPoint x: 10, startPoint y: 144, endPoint x: 75, endPoint y: 146, distance: 64.7
click at [75, 146] on p "Phone: [PHONE_NUMBER]" at bounding box center [136, 143] width 252 height 7
copy p "Phone: [PHONE_NUMBER]"
click at [450, 24] on link "Therapists" at bounding box center [463, 17] width 33 height 24
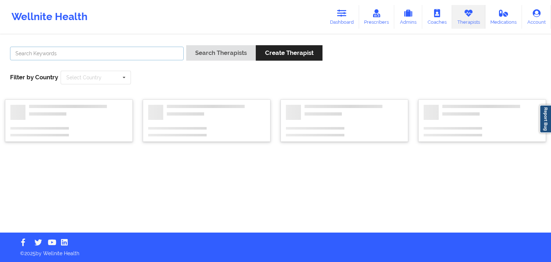
click at [111, 55] on input "text" at bounding box center [97, 54] width 174 height 14
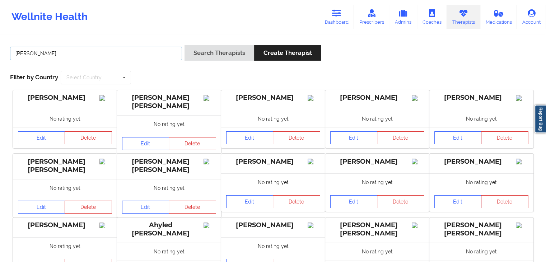
click at [185, 45] on button "Search Therapists" at bounding box center [220, 52] width 70 height 15
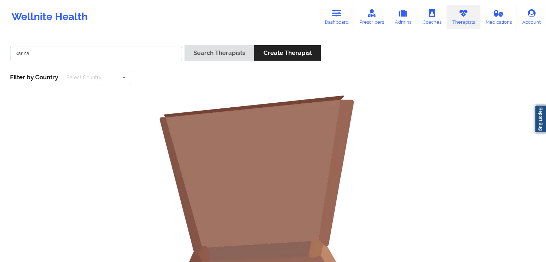
type input "karina"
click at [185, 45] on button "Search Therapists" at bounding box center [220, 52] width 70 height 15
